Goal: Task Accomplishment & Management: Manage account settings

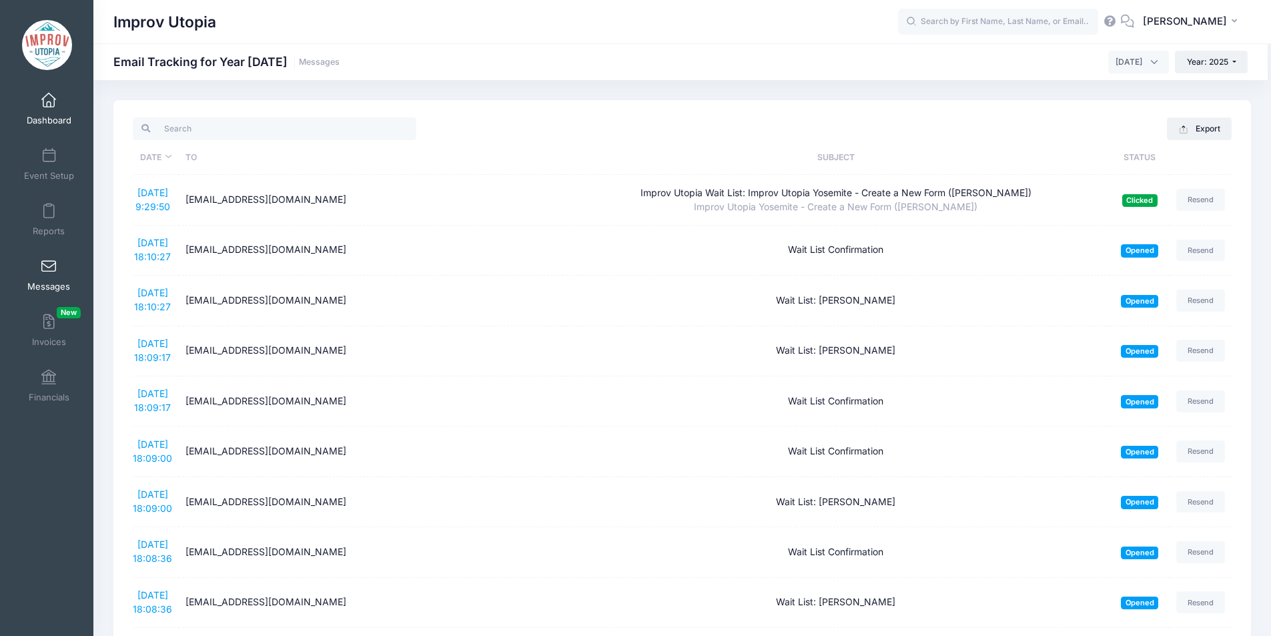
click at [49, 95] on span at bounding box center [49, 100] width 0 height 15
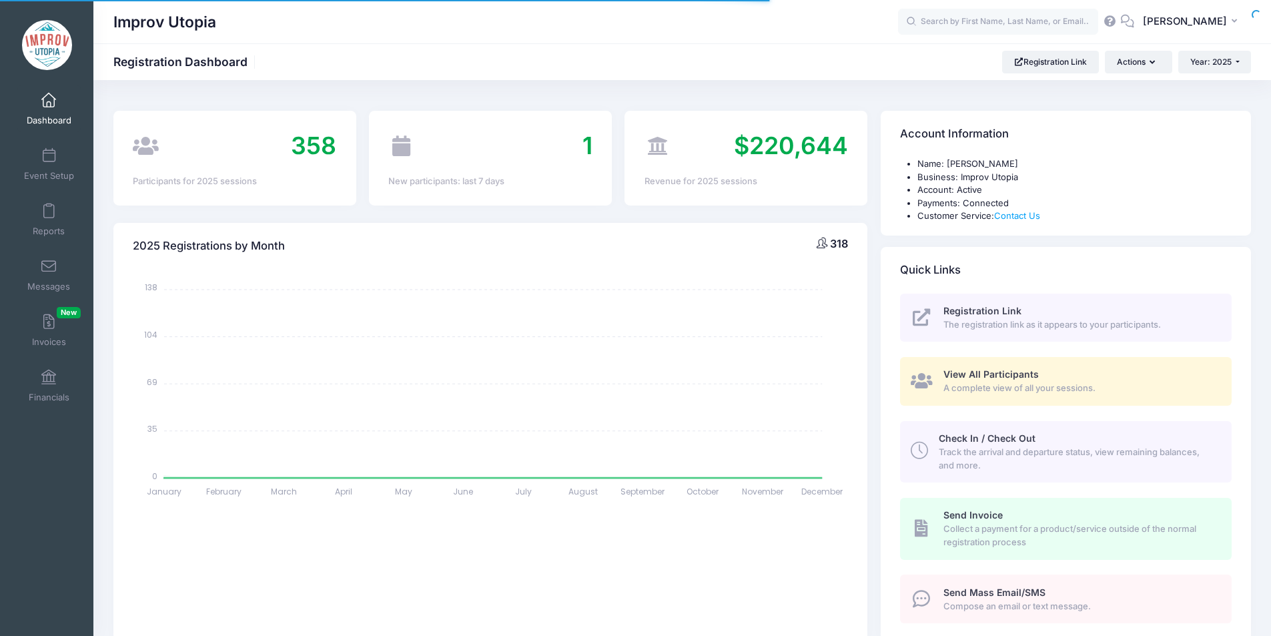
select select
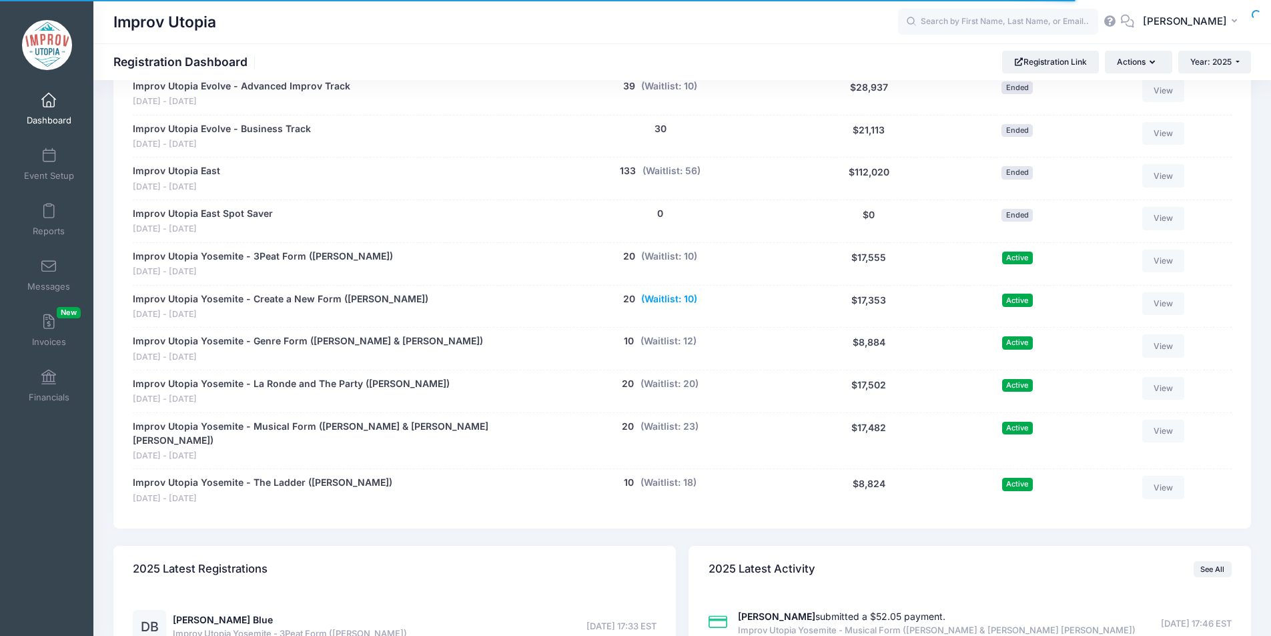
scroll to position [722, 0]
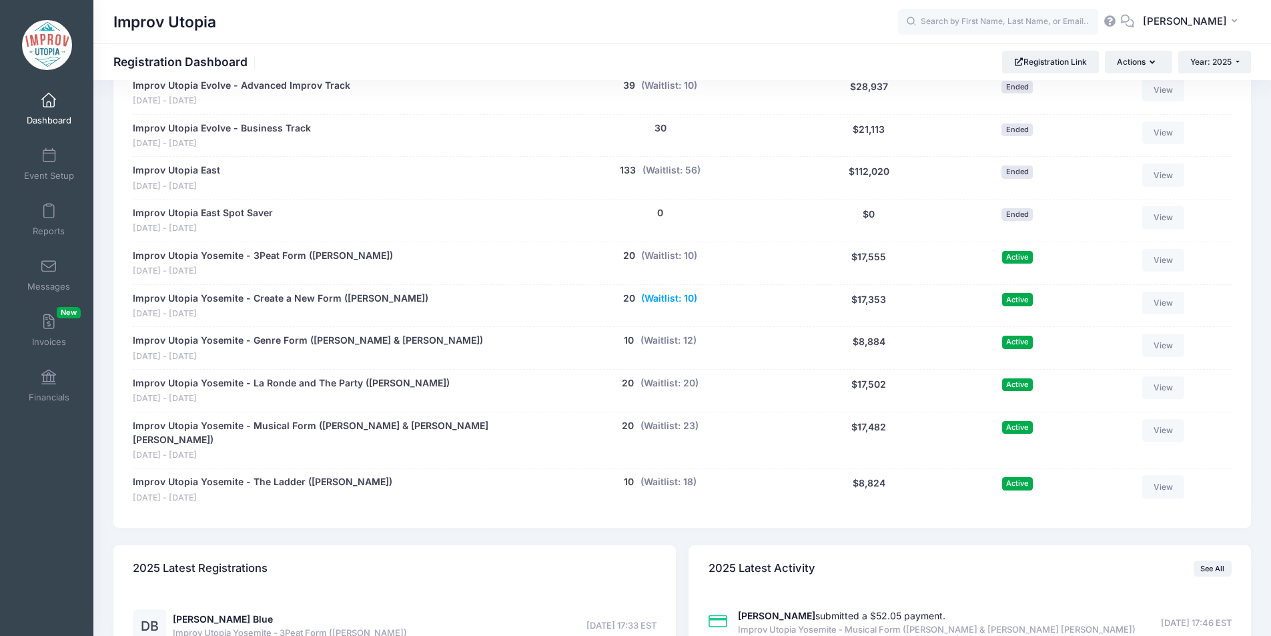
click at [688, 300] on button "(Waitlist: 10)" at bounding box center [669, 299] width 56 height 14
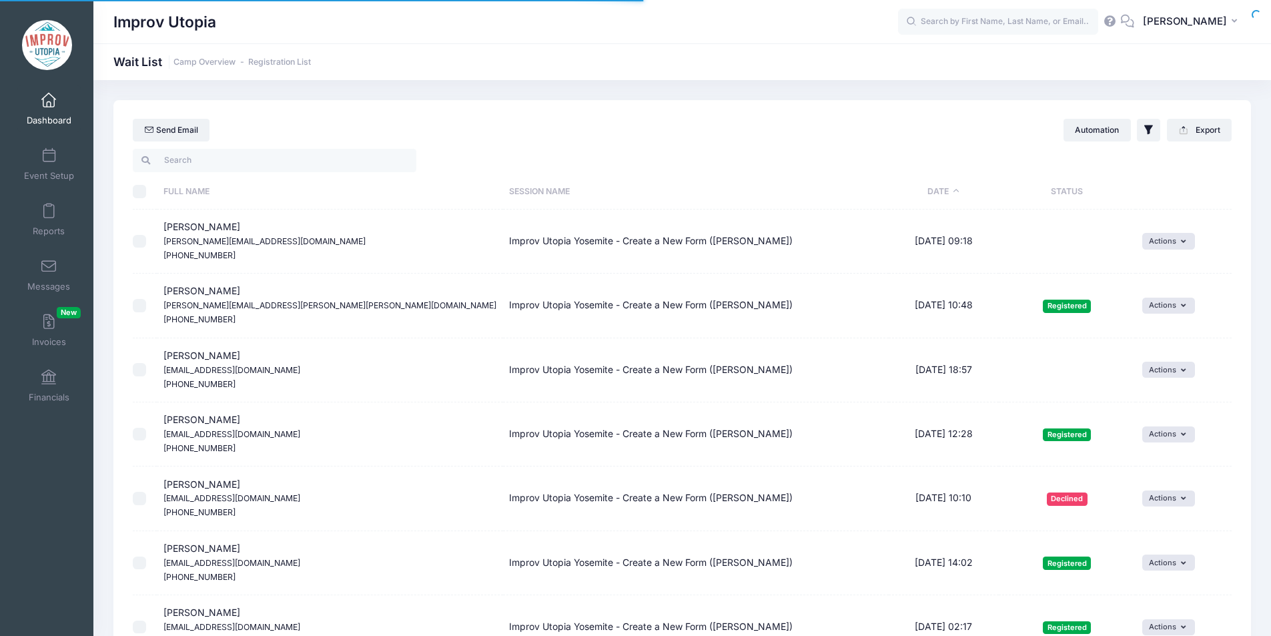
select select "50"
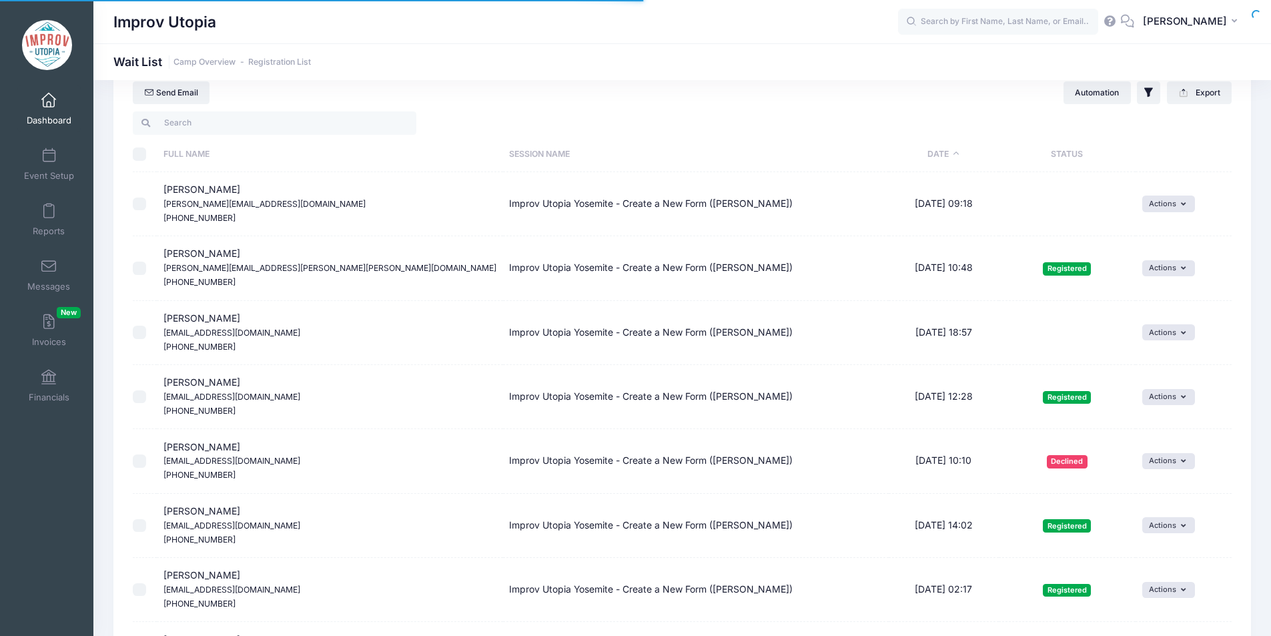
scroll to position [37, 0]
click at [905, 153] on th "Date" at bounding box center [944, 154] width 110 height 35
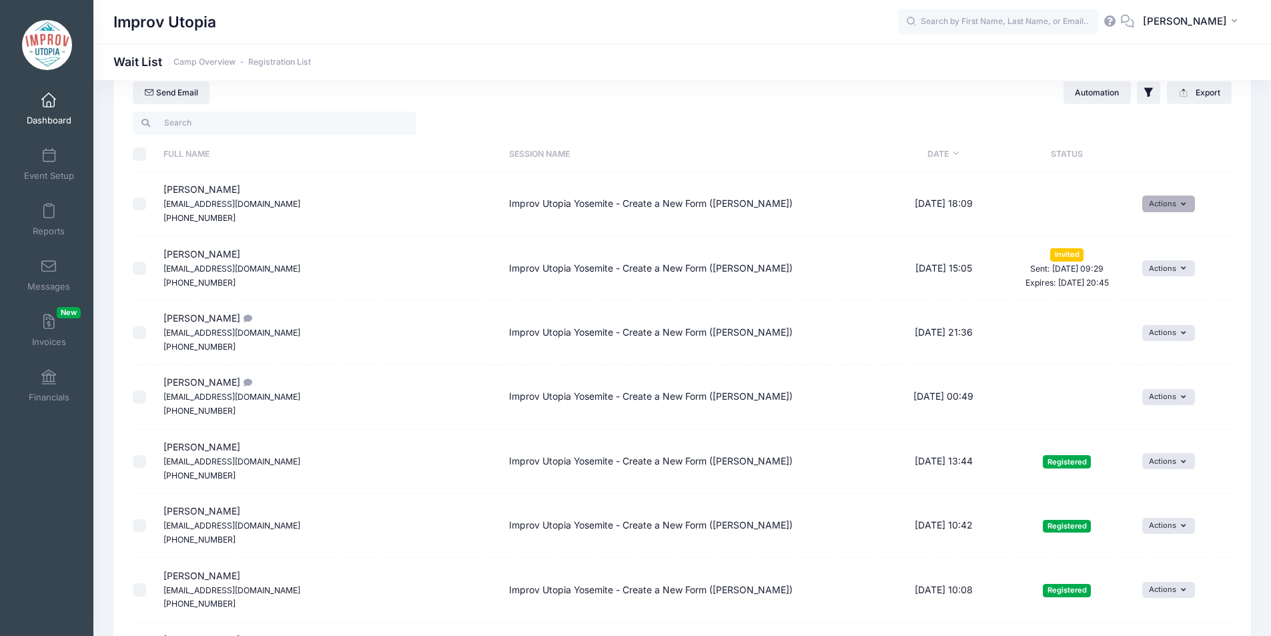
click at [1161, 207] on button "Actions" at bounding box center [1168, 203] width 53 height 16
click at [1139, 233] on link "Invite" at bounding box center [1144, 232] width 58 height 25
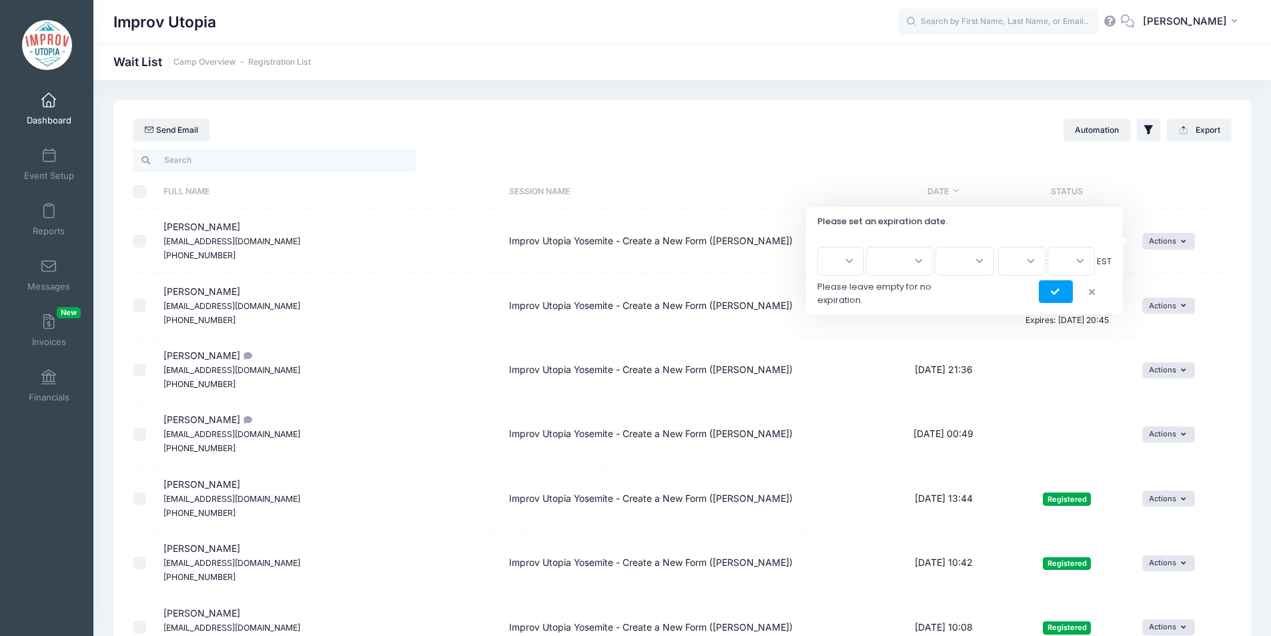
click at [843, 269] on select "1 2 3 4 5 6 7 8 9 10 11 12 13 14 15 16 17 18 19 20 21 22 23 24 25 26 27 28 29 3…" at bounding box center [840, 261] width 47 height 29
select select "13"
click at [822, 247] on select "1 2 3 4 5 6 7 8 9 10 11 12 13 14 15 16 17 18 19 20 21 22 23 24 25 26 27 28 29 3…" at bounding box center [840, 261] width 47 height 29
click at [917, 270] on select "Jan Feb Mar Apr May Jun Jul Aug Sep Oct Nov Dec" at bounding box center [899, 261] width 67 height 29
select select "8"
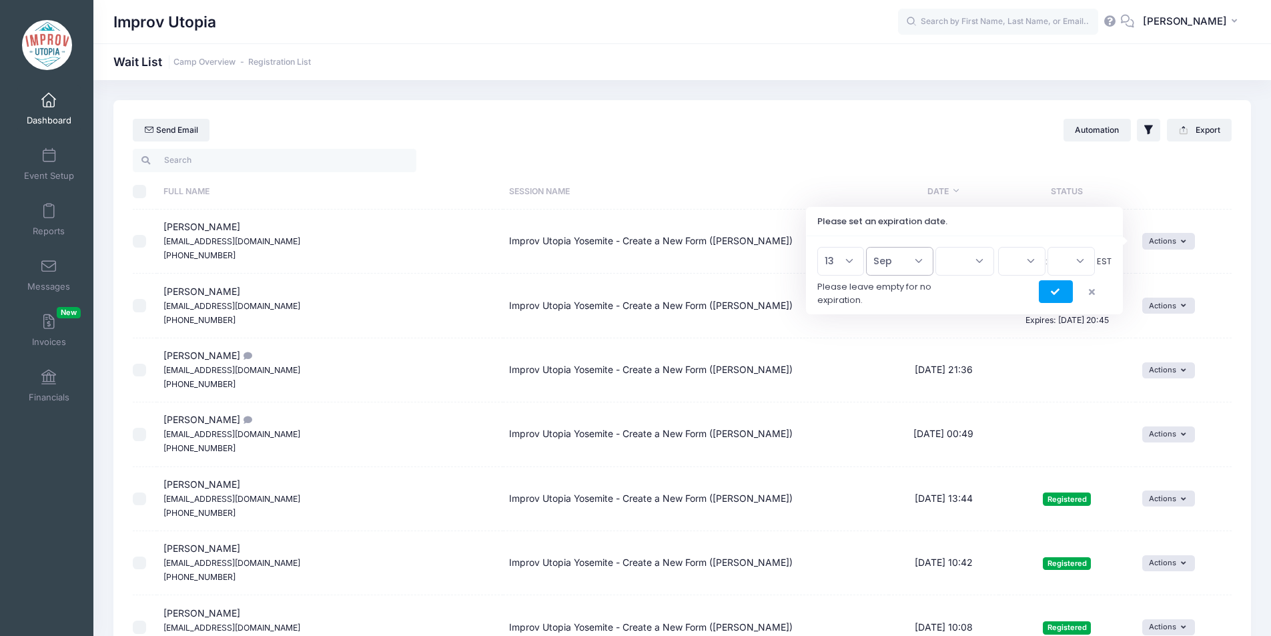
click at [872, 247] on select "Jan Feb Mar Apr May Jun Jul Aug Sep Oct Nov Dec" at bounding box center [899, 261] width 67 height 29
click at [963, 252] on select "2026 2025" at bounding box center [964, 261] width 59 height 29
select select "2025"
click at [935, 247] on select "2026 2025" at bounding box center [964, 261] width 59 height 29
click at [1015, 262] on select "00 01 02 03 04 05 06 07 08 09 10 11 12 13 14 15 16 17 18 19 20 21 22 23" at bounding box center [1021, 261] width 47 height 29
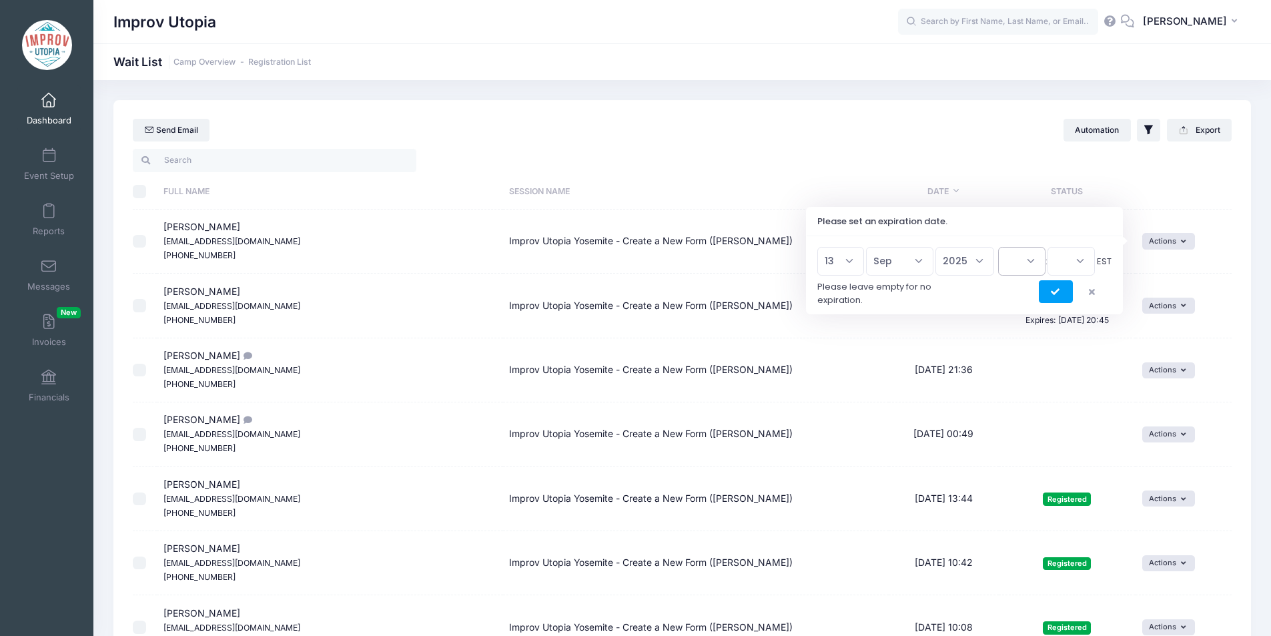
select select "20"
click at [998, 247] on select "00 01 02 03 04 05 06 07 08 09 10 11 12 13 14 15 16 17 18 19 20 21 22 23" at bounding box center [1021, 261] width 47 height 29
click at [1079, 262] on select "00 15 30 45" at bounding box center [1070, 261] width 47 height 29
select select "45"
click at [1047, 247] on select "00 15 30 45" at bounding box center [1070, 261] width 47 height 29
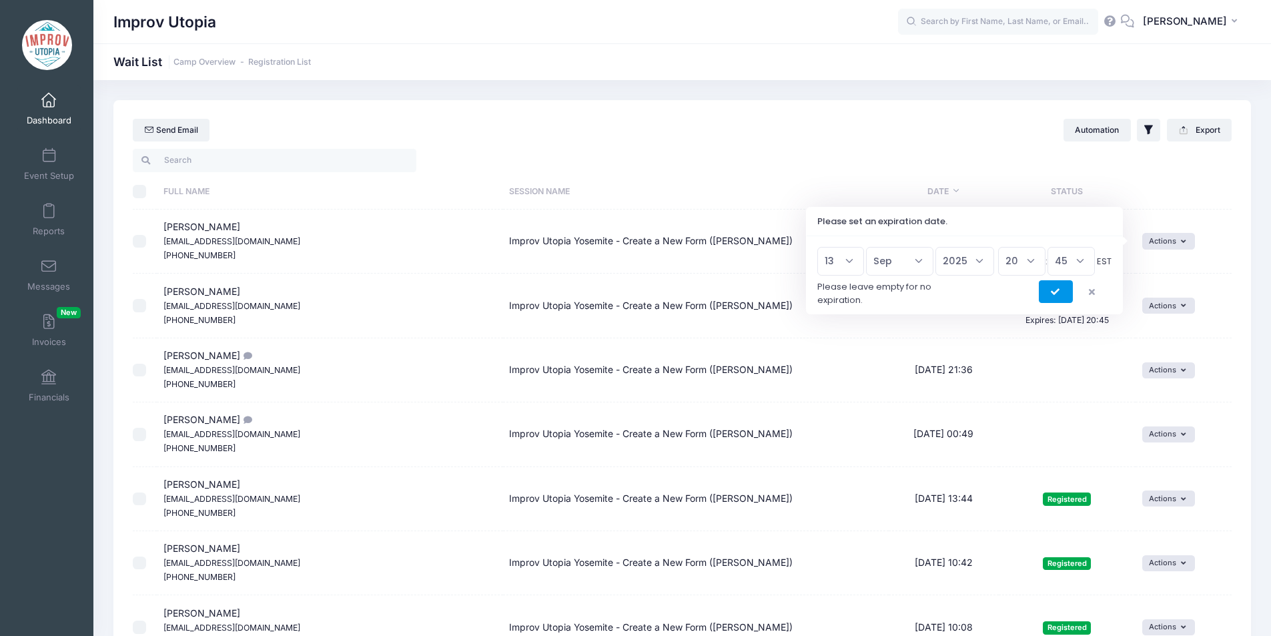
click at [1045, 291] on button "submit" at bounding box center [1056, 291] width 34 height 23
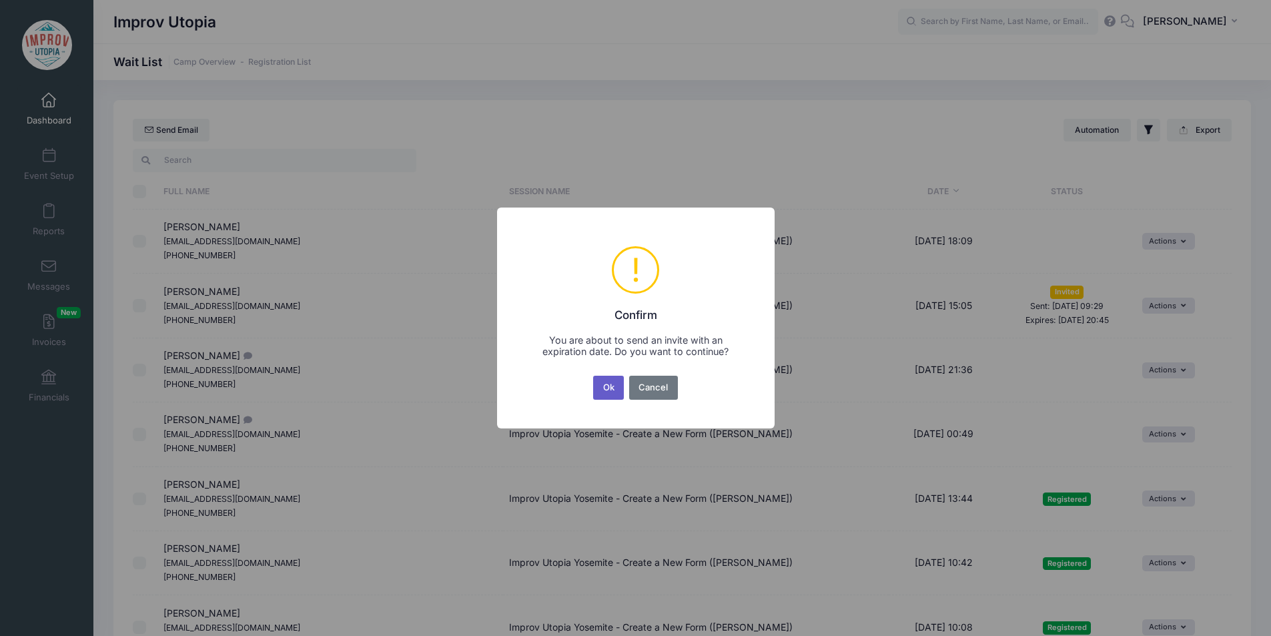
click at [606, 393] on button "Ok" at bounding box center [608, 388] width 31 height 24
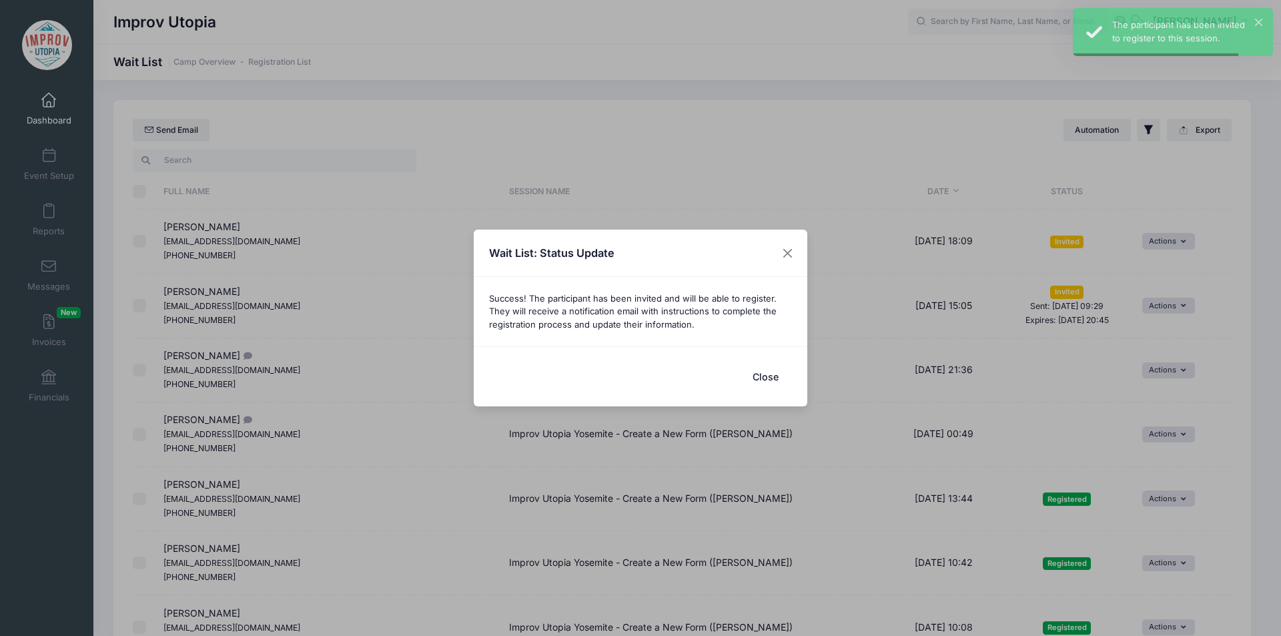
click at [769, 383] on button "Close" at bounding box center [765, 376] width 53 height 29
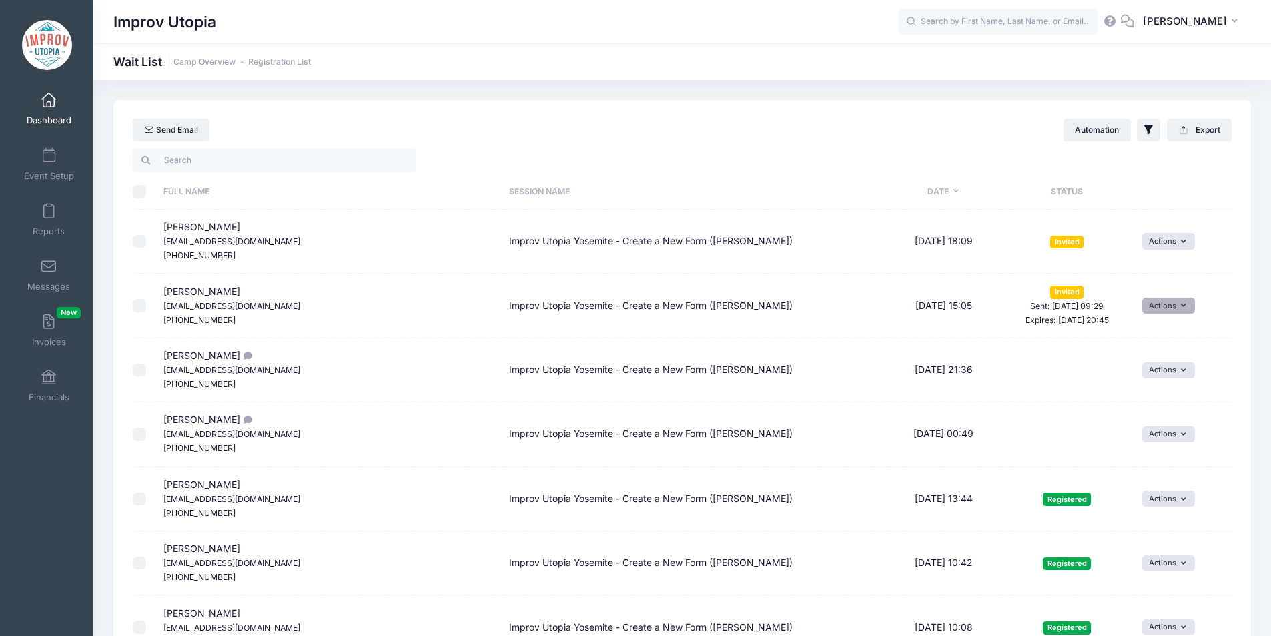
click at [1159, 306] on button "Actions" at bounding box center [1168, 306] width 53 height 16
click at [1107, 393] on link "Uninvite" at bounding box center [1118, 386] width 109 height 25
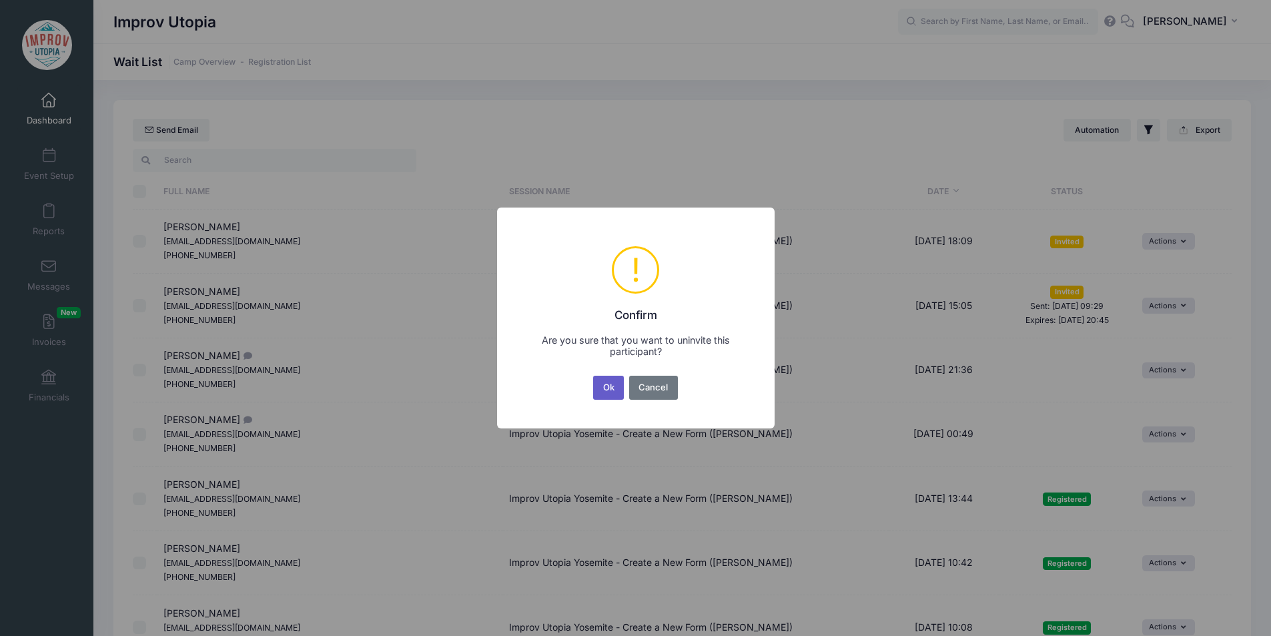
click at [608, 388] on button "Ok" at bounding box center [608, 388] width 31 height 24
